Goal: Transaction & Acquisition: Purchase product/service

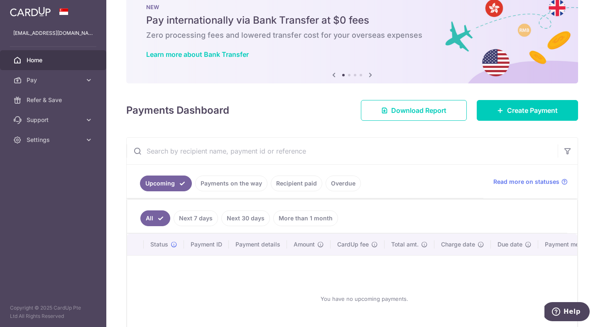
scroll to position [43, 0]
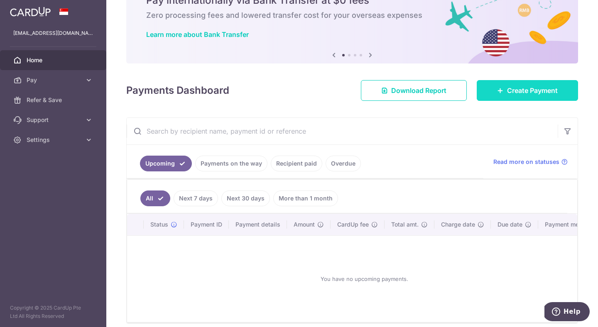
click at [500, 90] on link "Create Payment" at bounding box center [527, 90] width 101 height 21
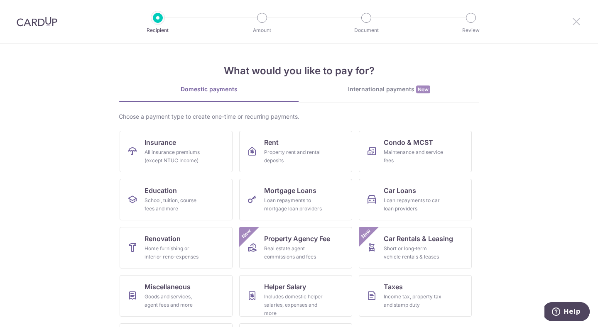
click at [573, 22] on icon at bounding box center [576, 21] width 10 height 10
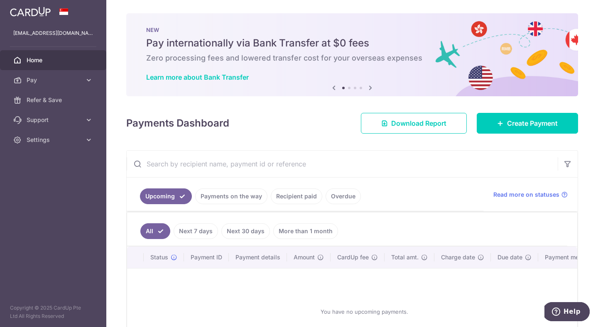
click at [299, 195] on link "Recipient paid" at bounding box center [296, 196] width 51 height 16
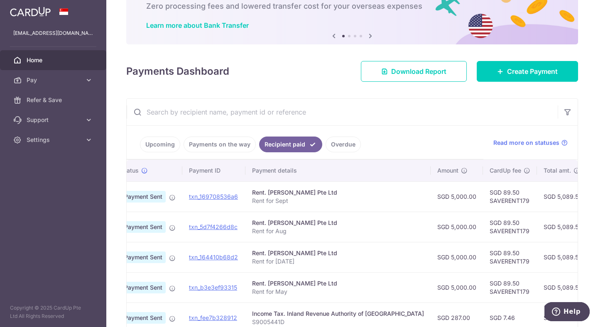
scroll to position [0, 26]
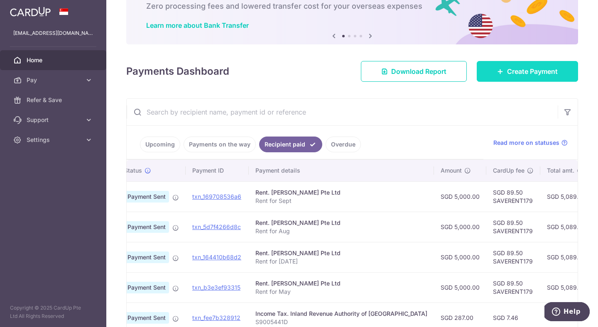
click at [519, 69] on span "Create Payment" at bounding box center [532, 71] width 51 height 10
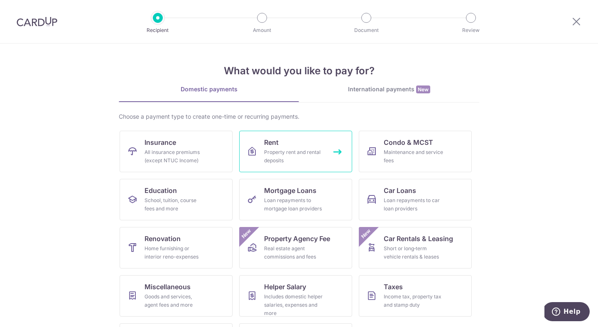
click at [315, 158] on div "Property rent and rental deposits" at bounding box center [294, 156] width 60 height 17
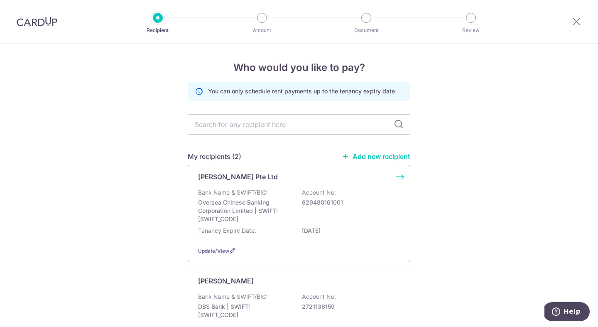
click at [265, 193] on p "Bank Name & SWIFT/BIC:" at bounding box center [233, 192] width 70 height 8
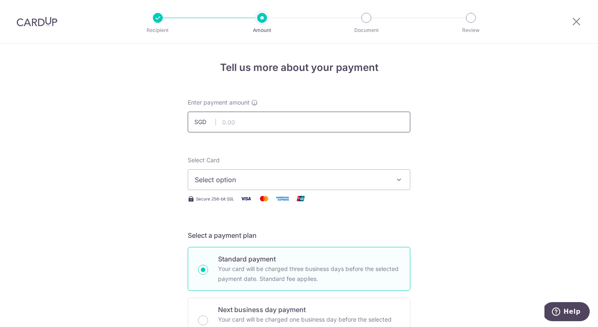
click at [265, 120] on input "text" at bounding box center [299, 122] width 223 height 21
type input "5,000.00"
click at [275, 188] on button "Select option" at bounding box center [299, 179] width 223 height 21
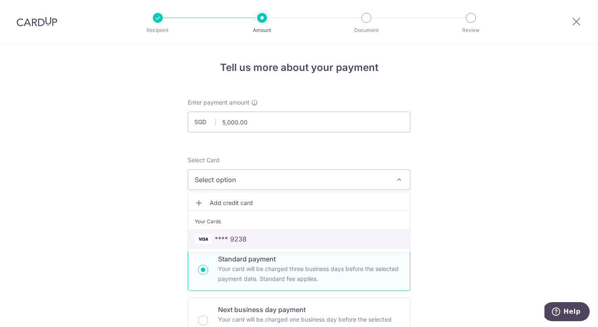
click at [272, 237] on span "**** 9238" at bounding box center [299, 239] width 208 height 10
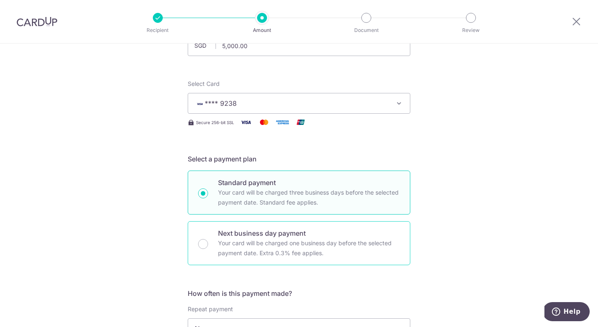
scroll to position [171, 0]
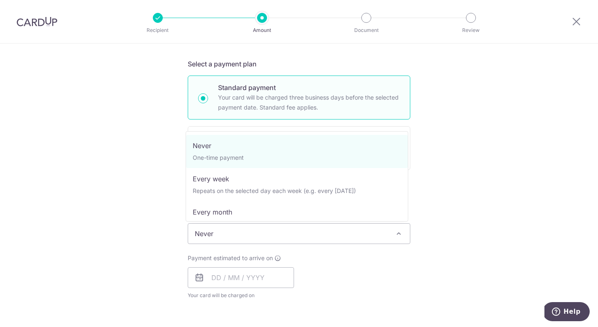
click at [246, 233] on span "Never" at bounding box center [299, 234] width 222 height 20
click at [156, 236] on div "Tell us more about your payment Enter payment amount SGD 5,000.00 5000.00 Selec…" at bounding box center [299, 247] width 598 height 751
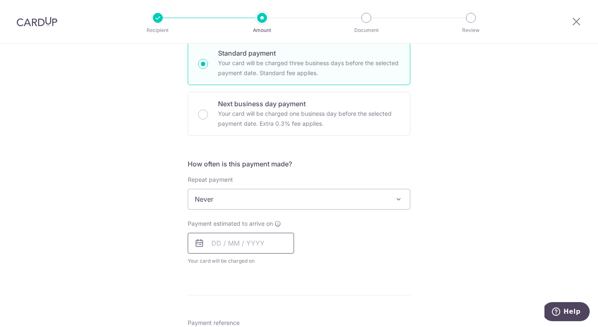
scroll to position [217, 0]
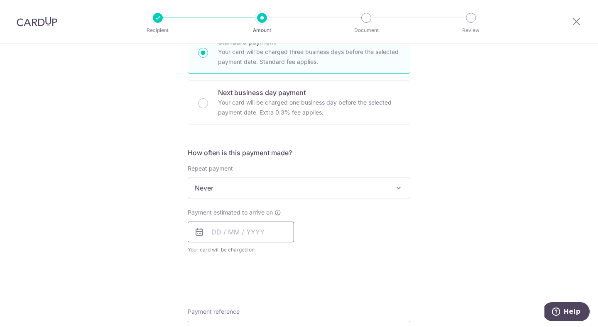
click at [210, 233] on input "text" at bounding box center [241, 232] width 106 height 21
click at [265, 308] on link "9" at bounding box center [270, 307] width 13 height 13
type input "[DATE]"
click at [149, 226] on div "Tell us more about your payment Enter payment amount SGD 5,000.00 5000.00 Selec…" at bounding box center [299, 201] width 598 height 751
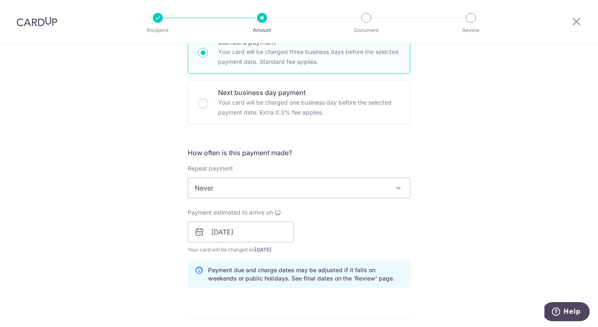
click at [228, 188] on span "Never" at bounding box center [299, 188] width 222 height 20
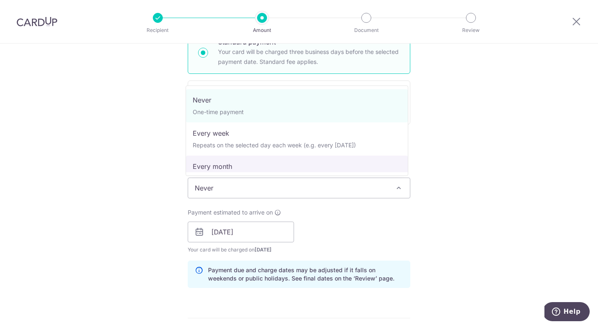
select select "3"
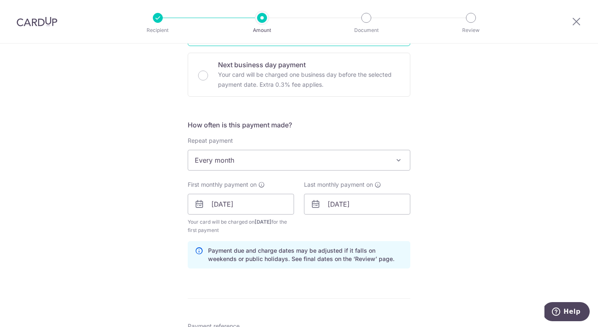
scroll to position [254, 0]
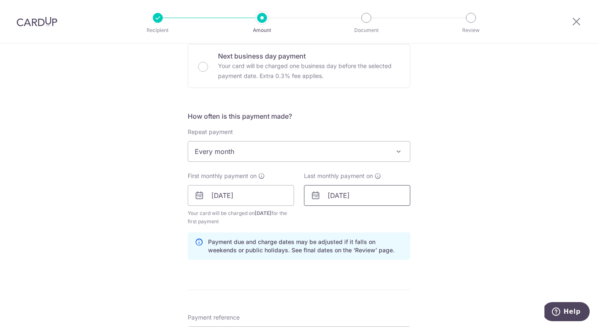
click at [329, 196] on input "12/02/2026" at bounding box center [357, 195] width 106 height 21
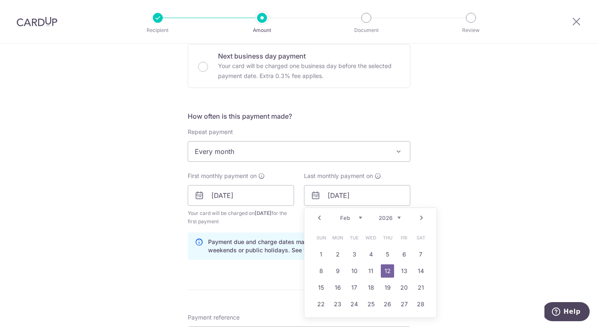
click at [318, 217] on link "Prev" at bounding box center [319, 218] width 10 height 10
click at [387, 256] on link "1" at bounding box center [387, 254] width 13 height 13
type input "01/01/2026"
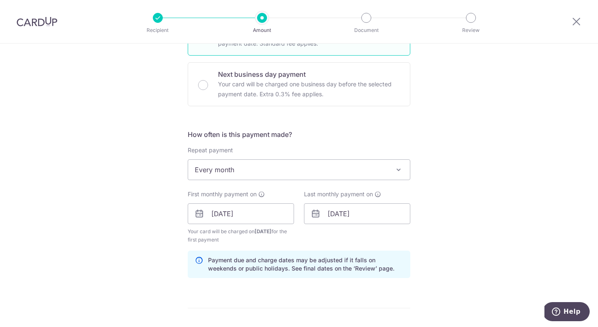
scroll to position [236, 0]
click at [292, 177] on span "Every month" at bounding box center [299, 169] width 222 height 20
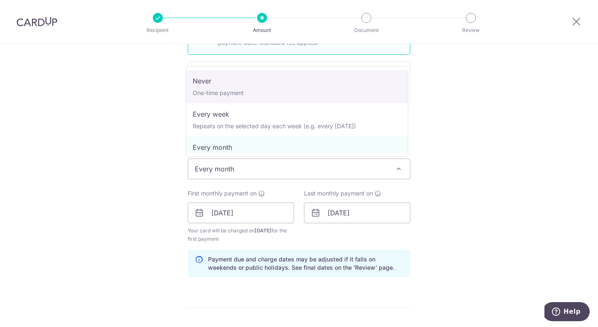
select select "1"
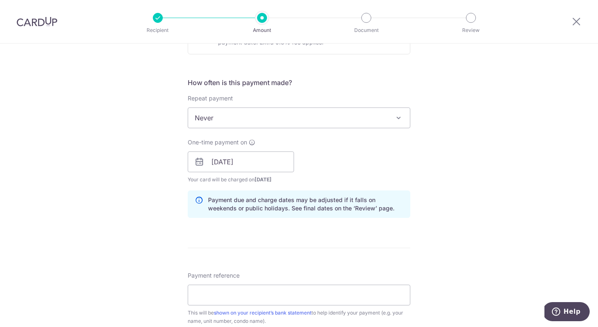
scroll to position [291, 0]
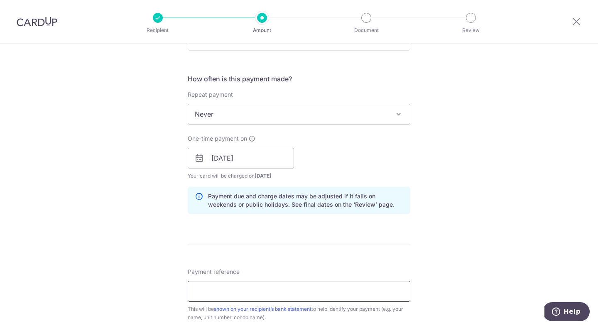
click at [247, 293] on input "Payment reference" at bounding box center [299, 291] width 223 height 21
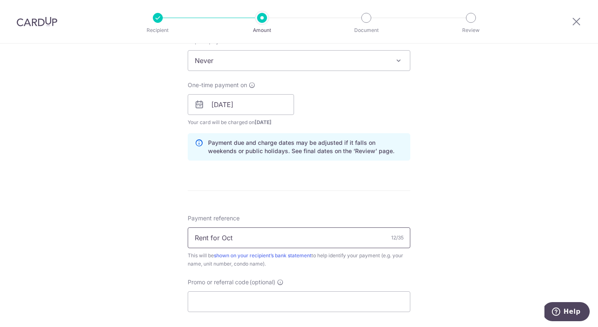
scroll to position [423, 0]
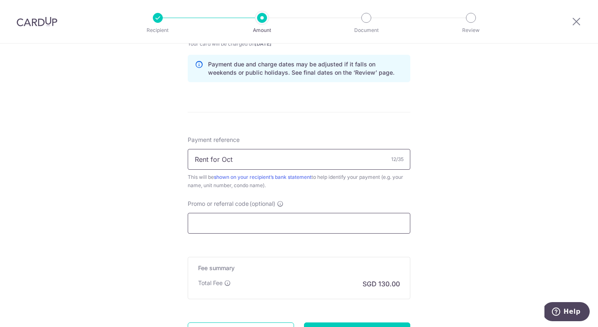
type input "Rent for Oct"
click at [354, 230] on input "Promo or referral code (optional)" at bounding box center [299, 223] width 223 height 21
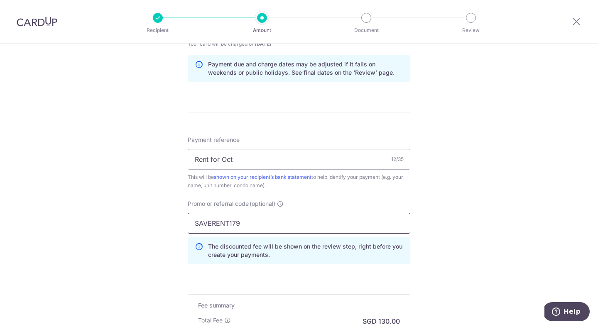
type input "SAVERENT179"
click at [488, 221] on div "Tell us more about your payment Enter payment amount SGD 5,000.00 5000.00 Selec…" at bounding box center [299, 32] width 598 height 822
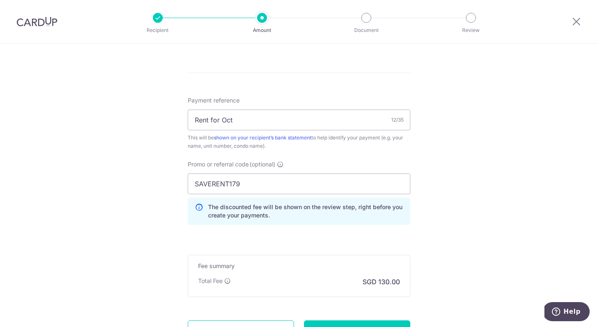
scroll to position [539, 0]
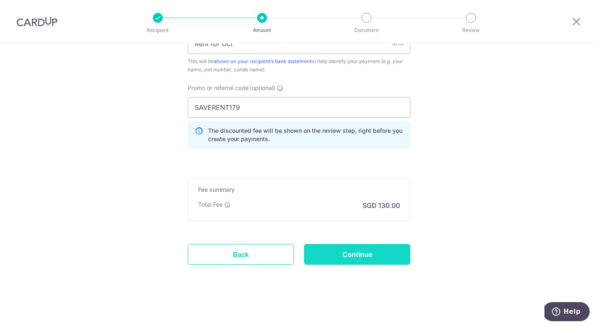
click at [359, 255] on input "Continue" at bounding box center [357, 254] width 106 height 21
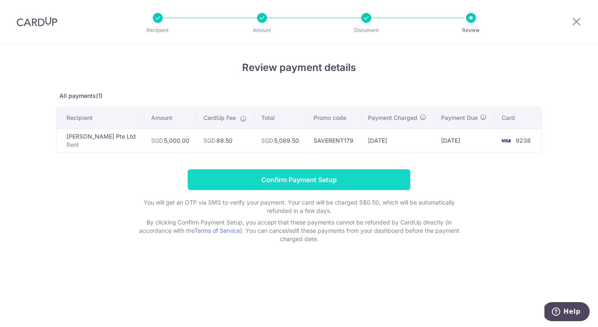
click at [308, 186] on input "Confirm Payment Setup" at bounding box center [299, 179] width 223 height 21
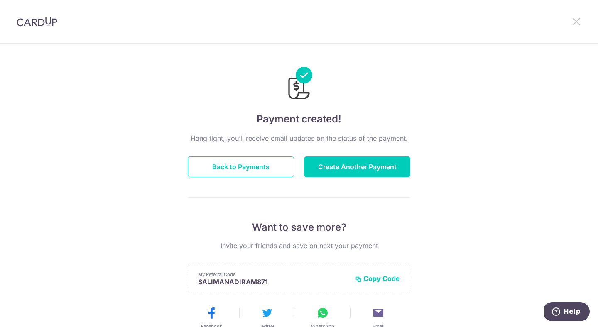
click at [576, 20] on icon at bounding box center [576, 21] width 10 height 10
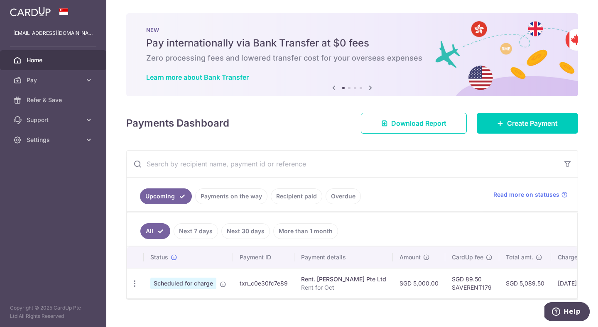
click at [583, 173] on div "× Pause Schedule Pause all future payments in this series Pause just this one p…" at bounding box center [352, 163] width 492 height 327
